Goal: Task Accomplishment & Management: Use online tool/utility

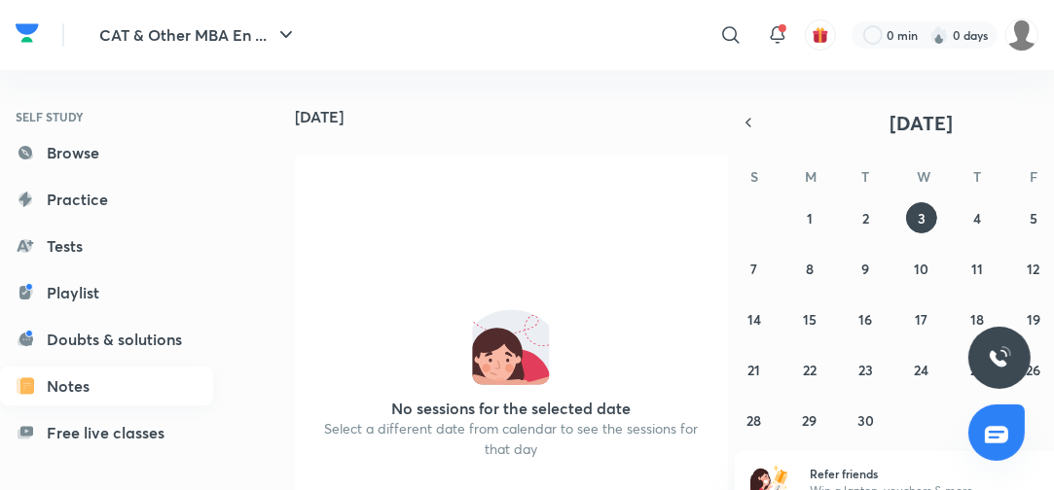
scroll to position [125, 0]
click at [111, 187] on link "Practice" at bounding box center [106, 200] width 213 height 39
click at [96, 198] on link "Practice" at bounding box center [106, 200] width 213 height 39
click at [90, 196] on link "Practice" at bounding box center [106, 200] width 213 height 39
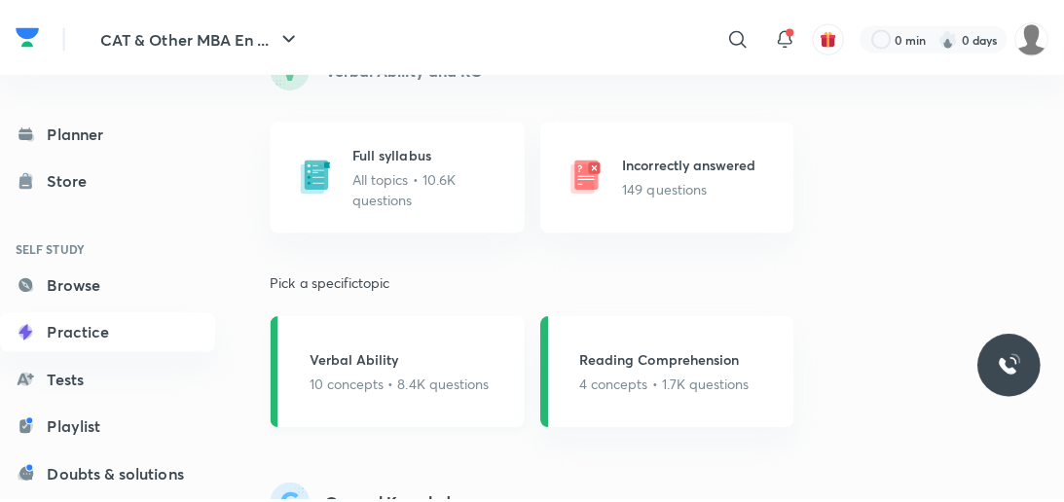
scroll to position [1713, 0]
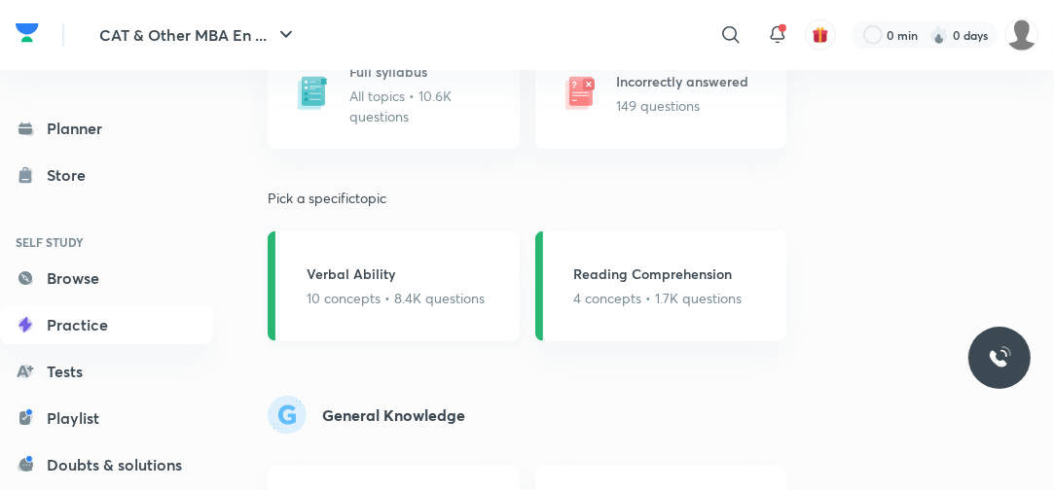
click at [450, 278] on h5 "Verbal Ability" at bounding box center [396, 274] width 178 height 20
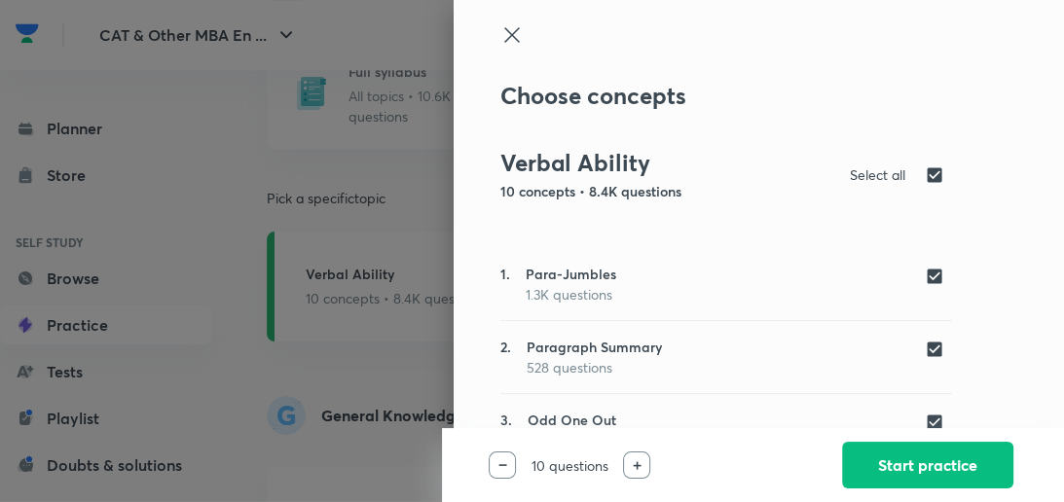
click at [924, 343] on input "checkbox" at bounding box center [937, 349] width 27 height 19
checkbox input "false"
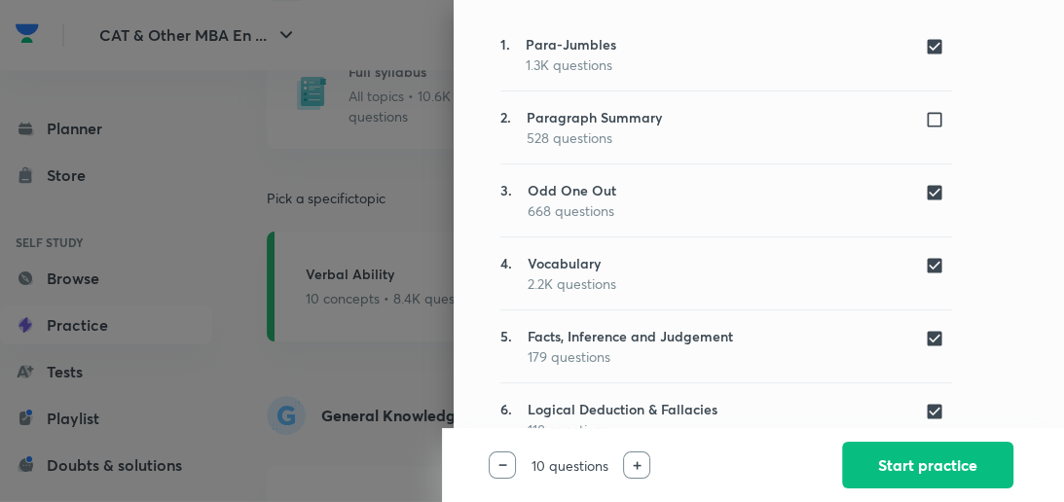
scroll to position [234, 0]
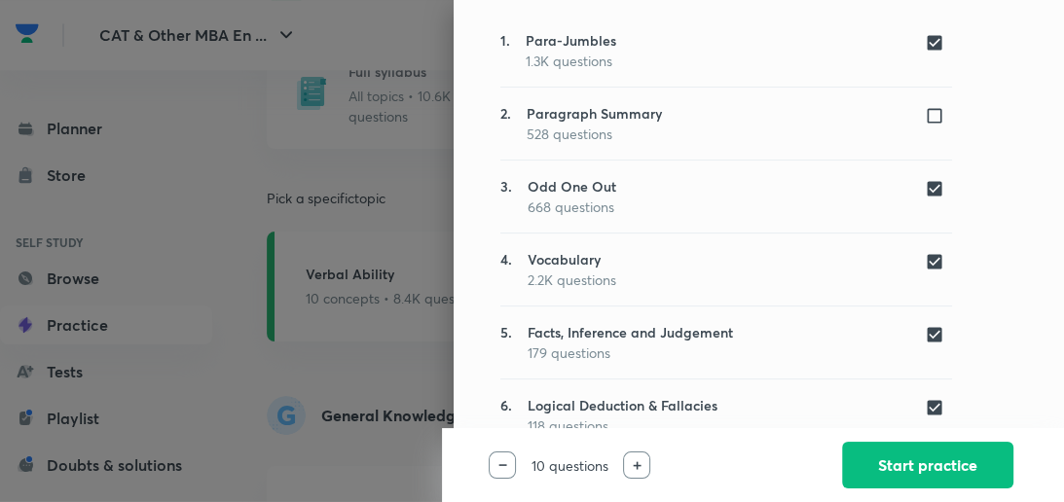
click at [924, 187] on input "checkbox" at bounding box center [937, 188] width 27 height 19
checkbox input "false"
click at [924, 253] on input "checkbox" at bounding box center [937, 261] width 27 height 19
checkbox input "false"
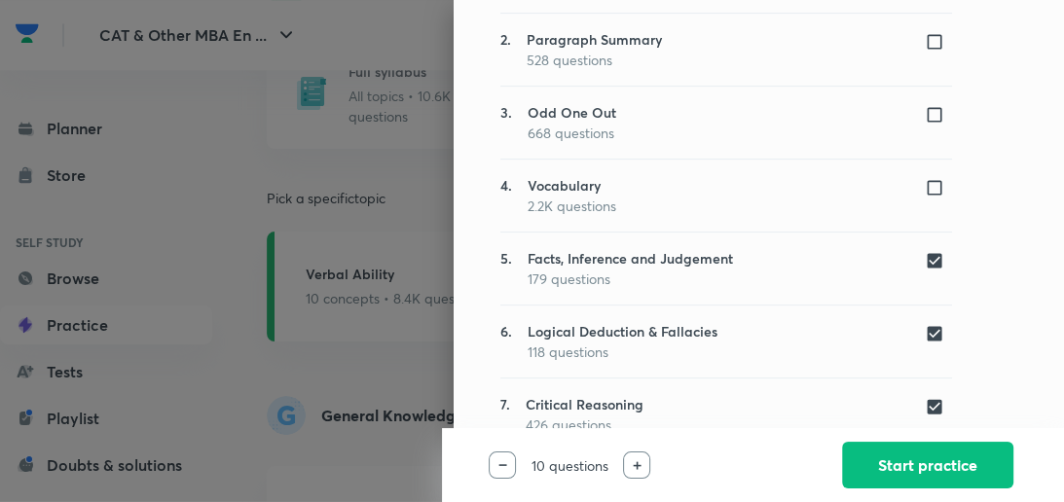
scroll to position [389, 0]
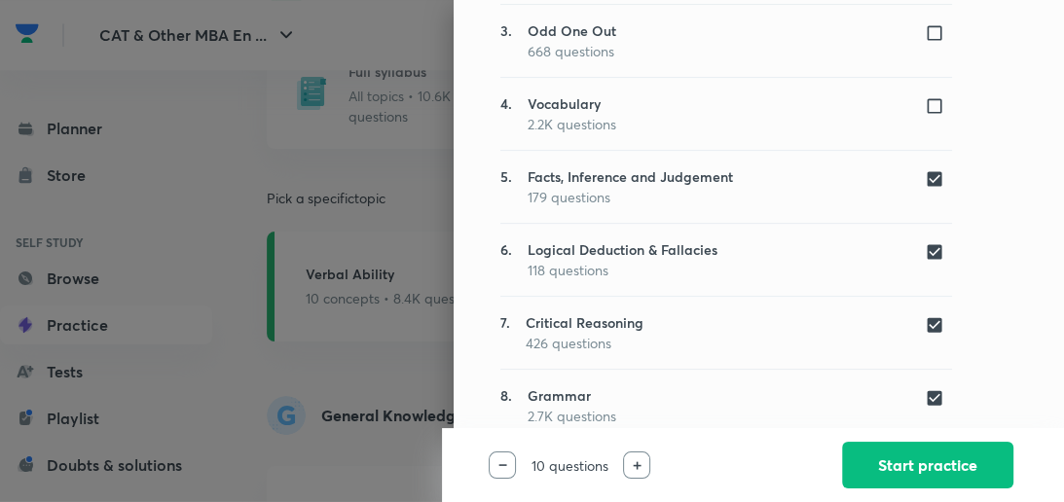
click at [925, 179] on input "checkbox" at bounding box center [937, 178] width 27 height 19
checkbox input "false"
click at [928, 254] on input "checkbox" at bounding box center [937, 251] width 27 height 19
checkbox input "false"
click at [924, 316] on input "checkbox" at bounding box center [937, 324] width 27 height 19
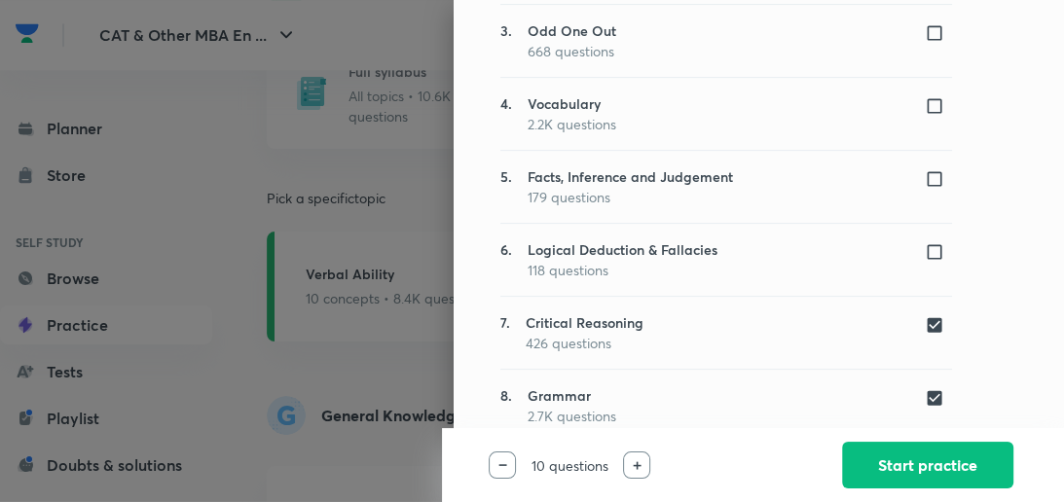
checkbox input "false"
click at [924, 394] on input "checkbox" at bounding box center [937, 397] width 27 height 19
checkbox input "false"
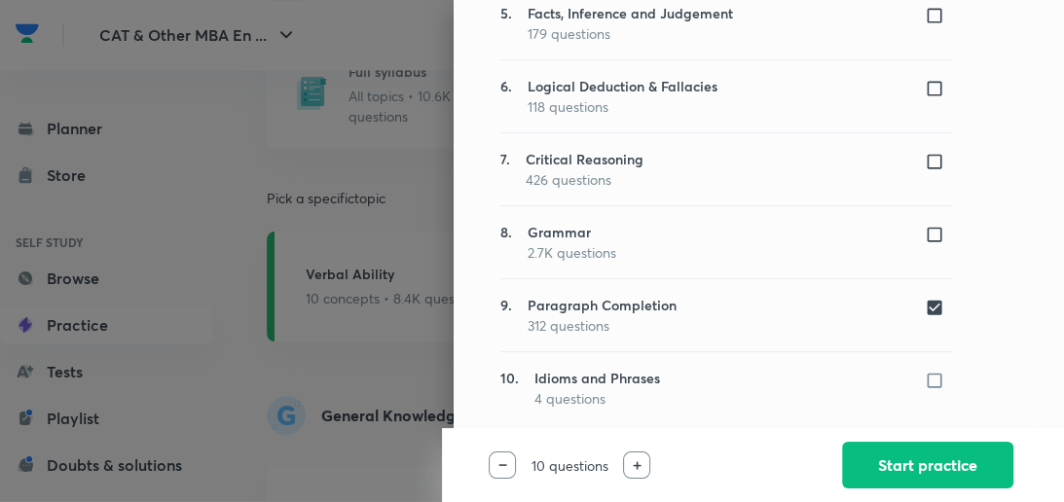
click at [924, 304] on input "checkbox" at bounding box center [937, 307] width 27 height 19
checkbox input "false"
